Goal: Transaction & Acquisition: Purchase product/service

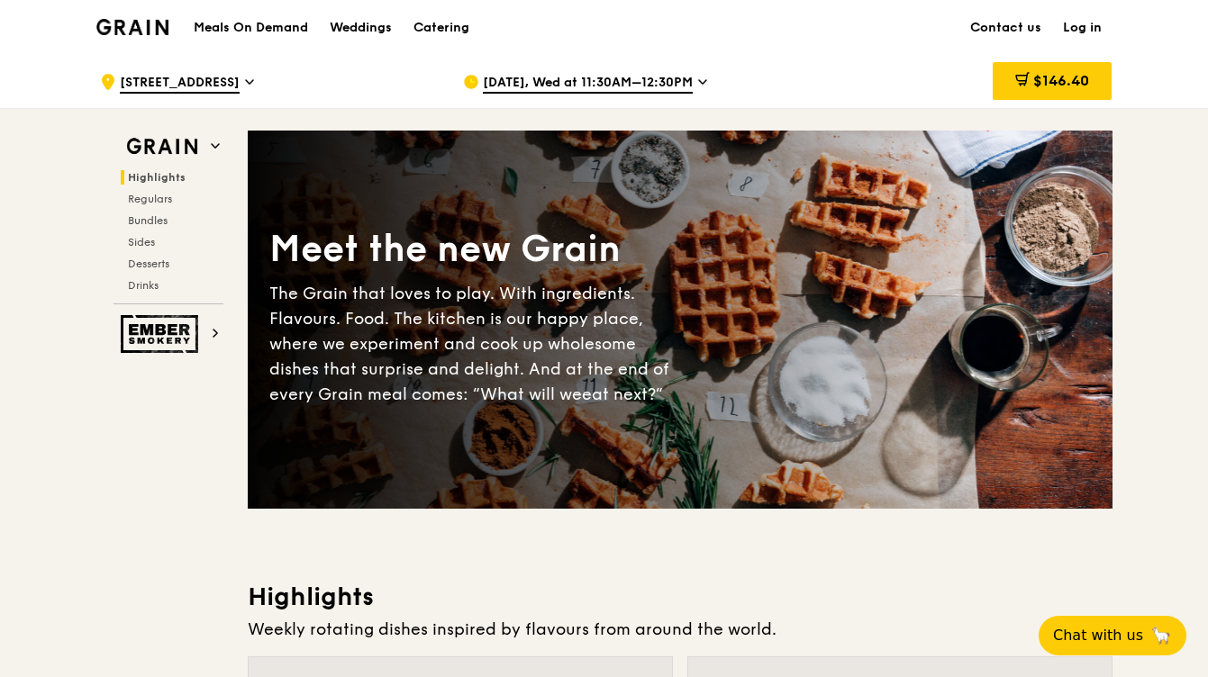
click at [301, 25] on h1 "Meals On Demand" at bounding box center [251, 28] width 114 height 18
click at [449, 23] on div "Catering" at bounding box center [441, 28] width 56 height 54
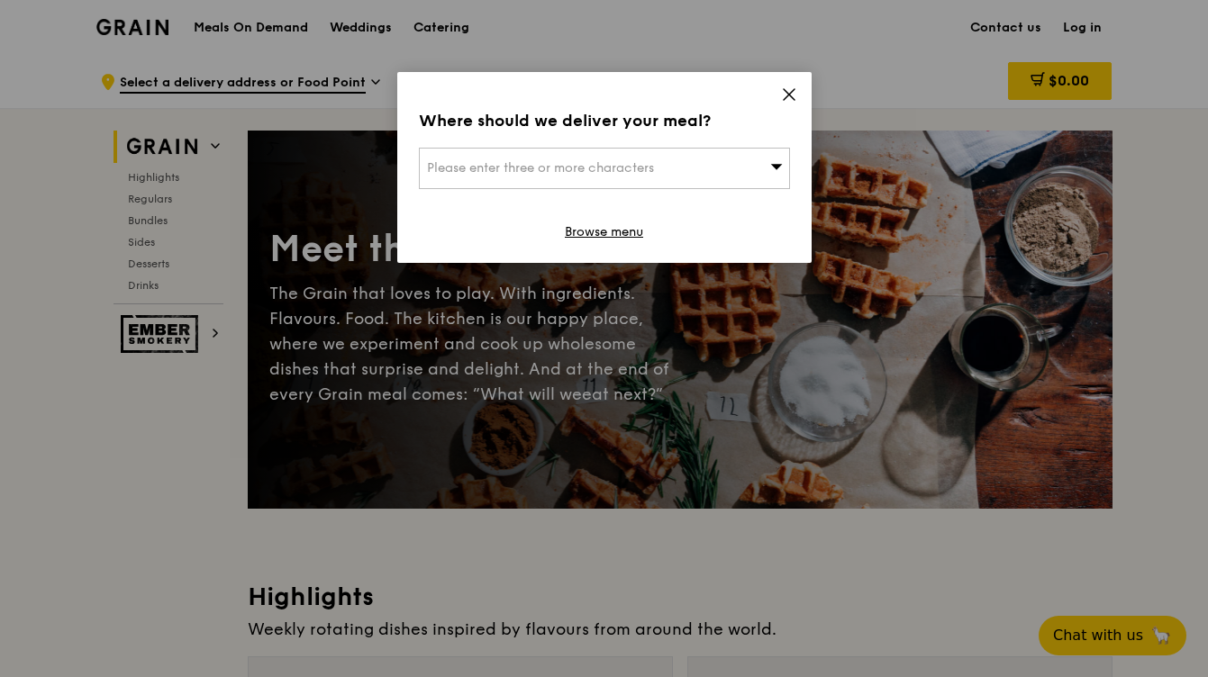
click at [787, 86] on icon at bounding box center [789, 94] width 16 height 16
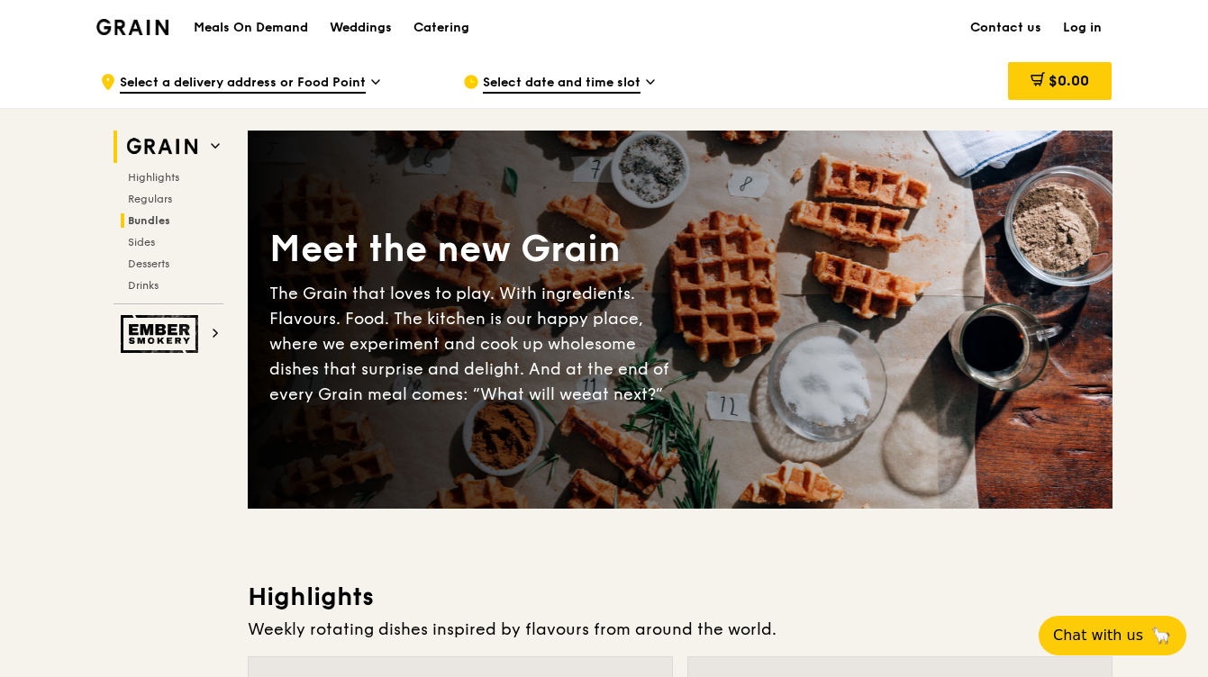
click at [150, 224] on span "Bundles" at bounding box center [149, 220] width 42 height 13
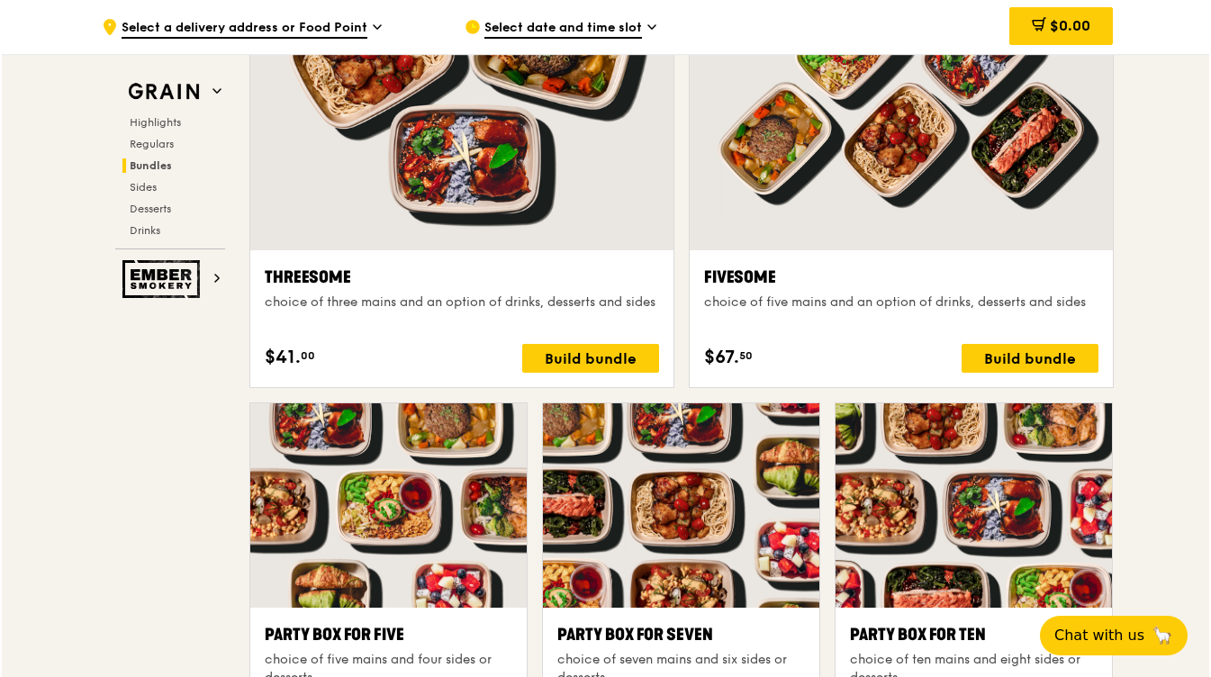
scroll to position [3374, 0]
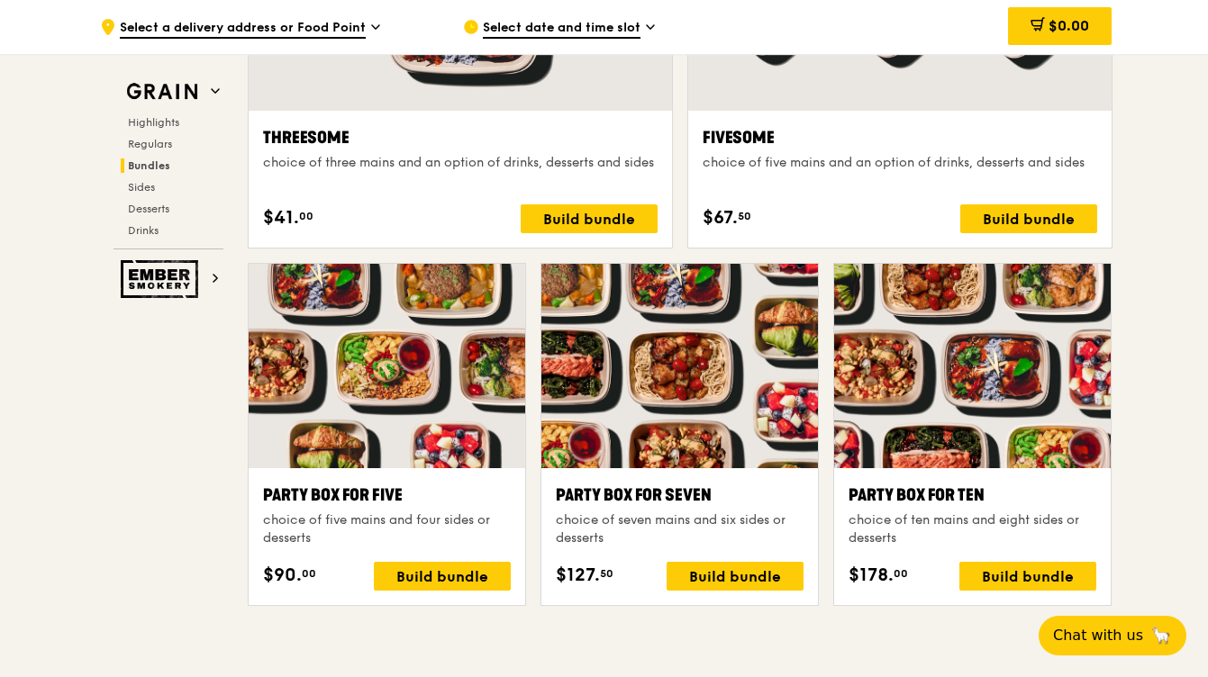
click at [681, 440] on div at bounding box center [679, 366] width 276 height 204
